Goal: Transaction & Acquisition: Purchase product/service

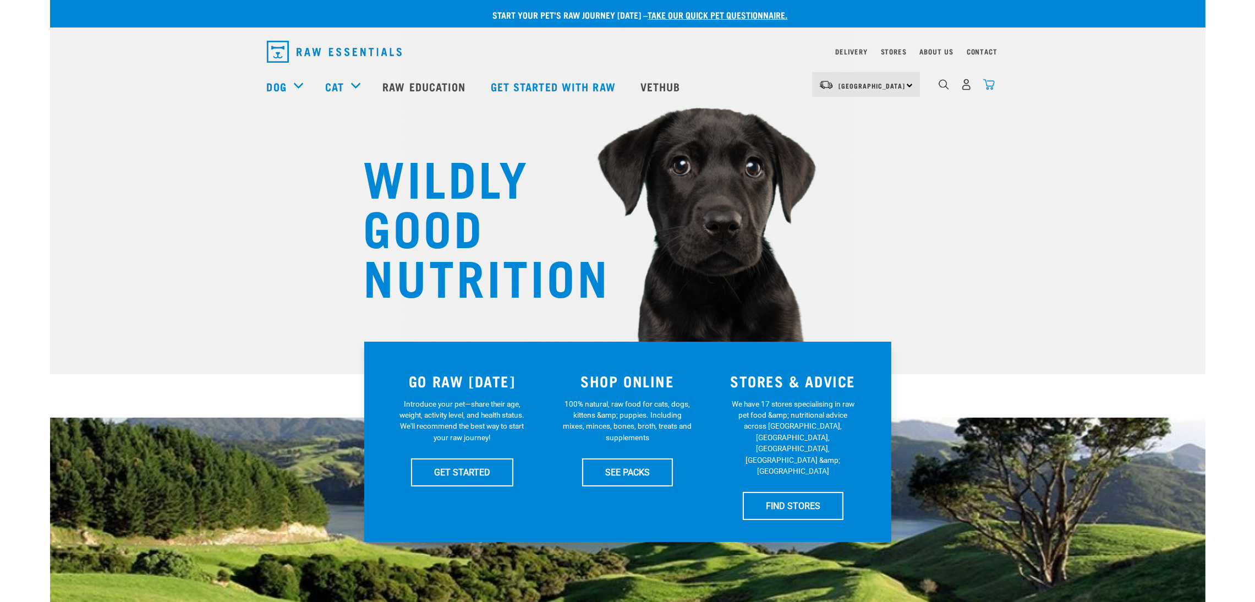
click at [986, 84] on img "dropdown navigation" at bounding box center [990, 85] width 12 height 12
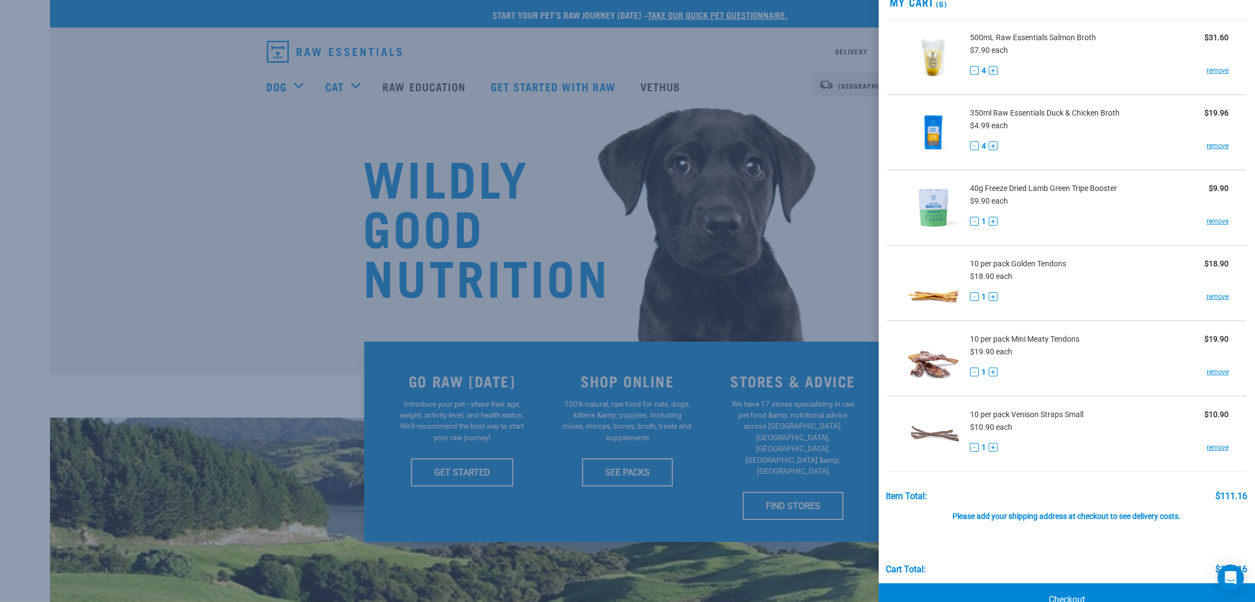
scroll to position [80, 0]
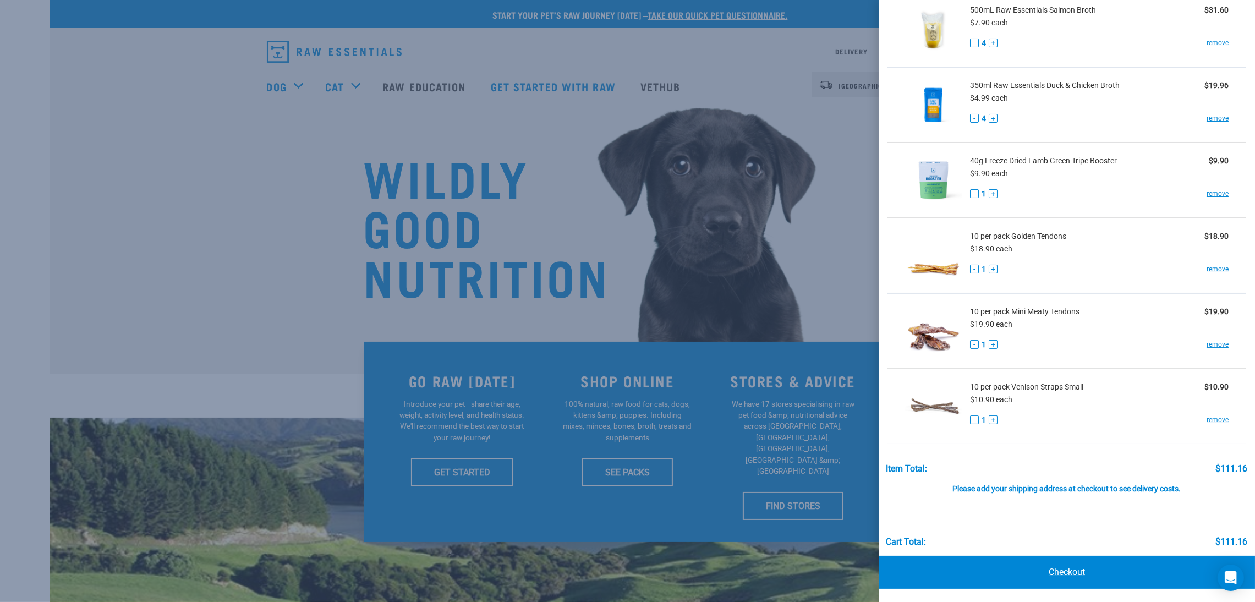
click at [1098, 575] on link "Checkout" at bounding box center [1067, 572] width 376 height 33
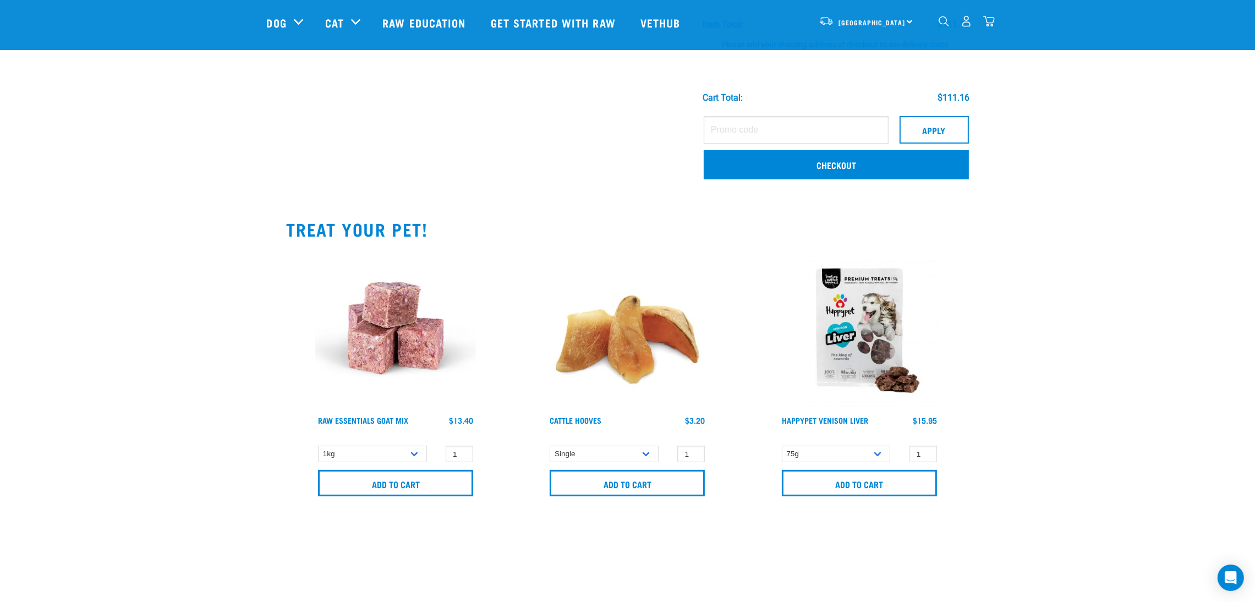
scroll to position [578, 0]
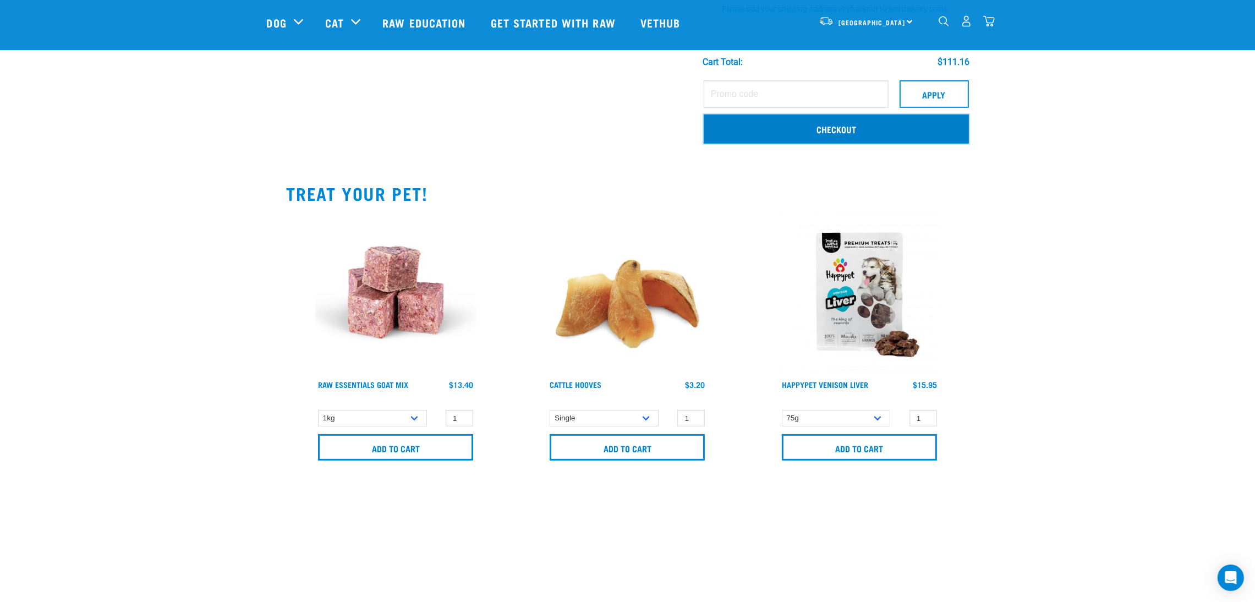
click at [816, 130] on link "Checkout" at bounding box center [836, 128] width 265 height 29
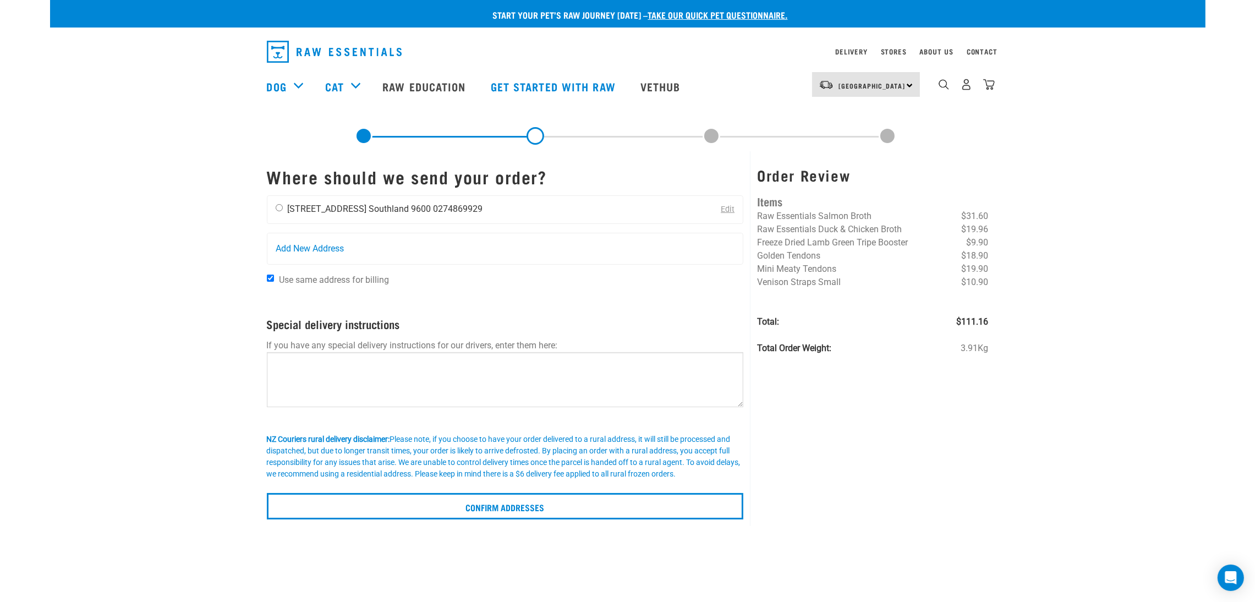
click at [278, 210] on input "radio" at bounding box center [279, 207] width 7 height 7
radio input "true"
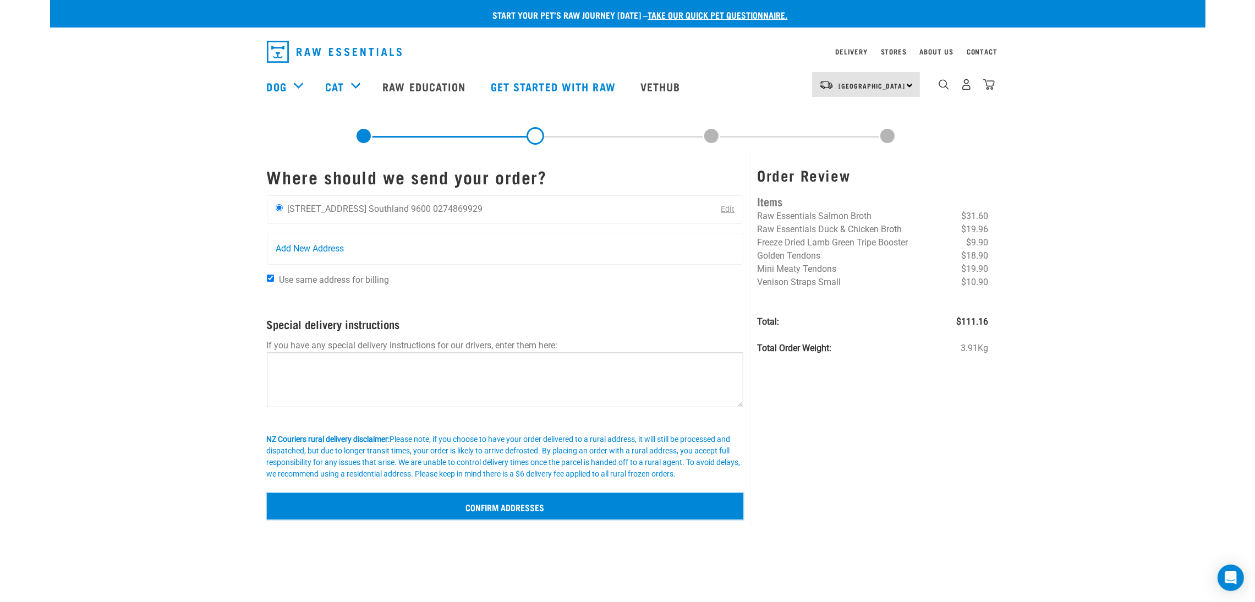
click at [581, 499] on input "Confirm addresses" at bounding box center [505, 506] width 477 height 26
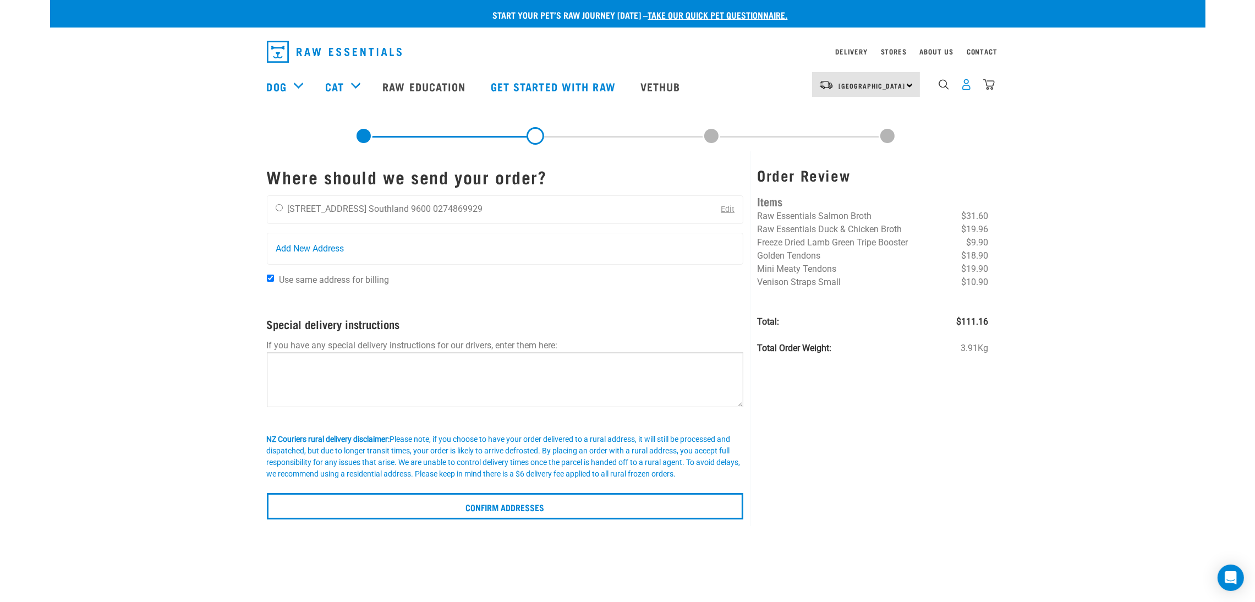
click at [965, 83] on img "dropdown navigation" at bounding box center [967, 85] width 12 height 12
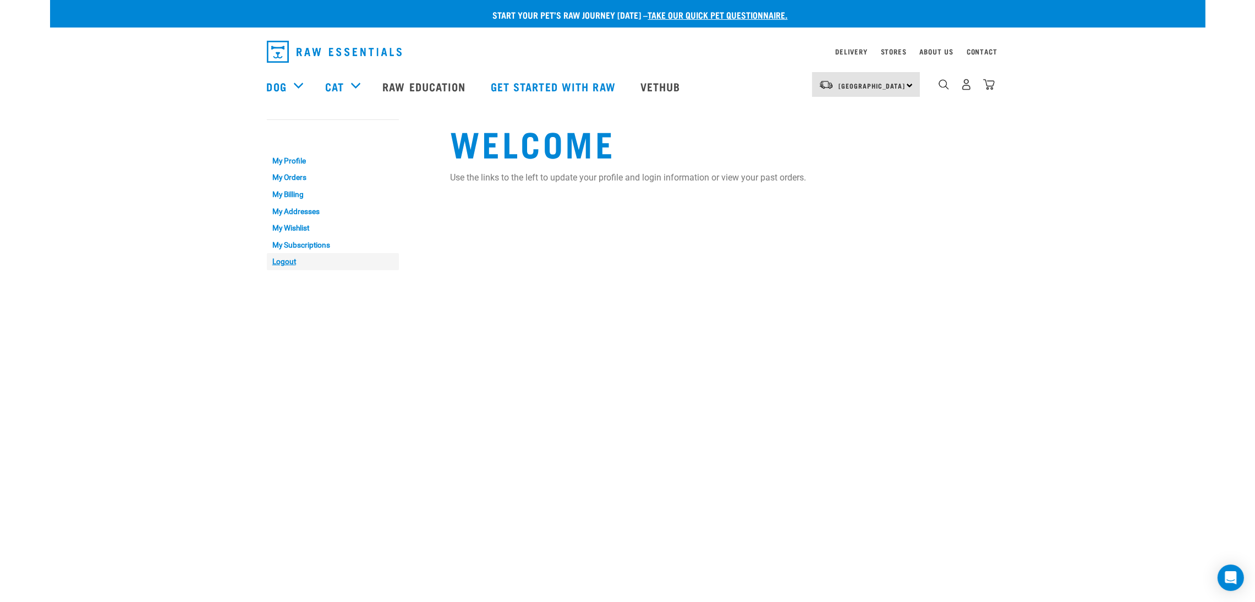
click at [292, 259] on link "Logout" at bounding box center [333, 261] width 132 height 17
